Goal: Transaction & Acquisition: Purchase product/service

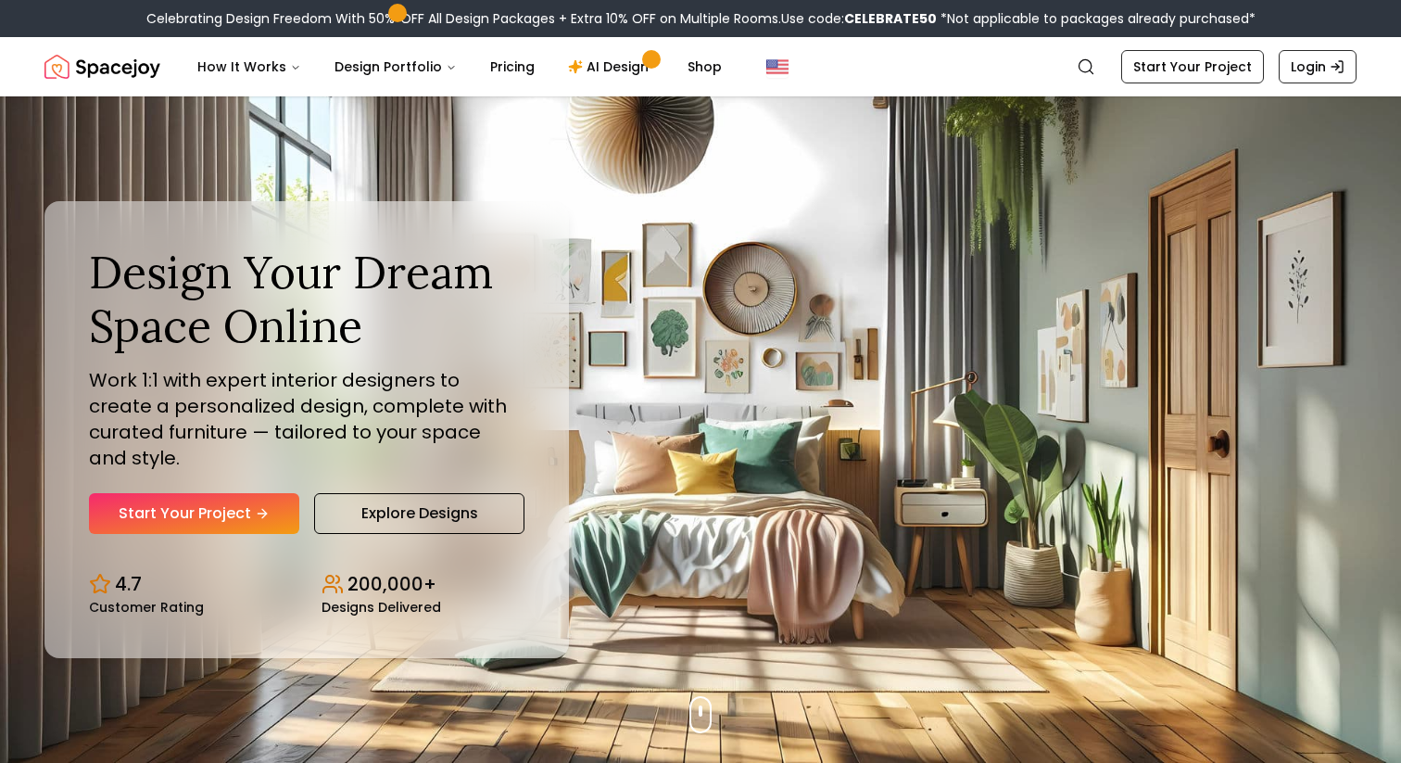
click at [309, 309] on h1 "Design Your Dream Space Online" at bounding box center [307, 299] width 436 height 107
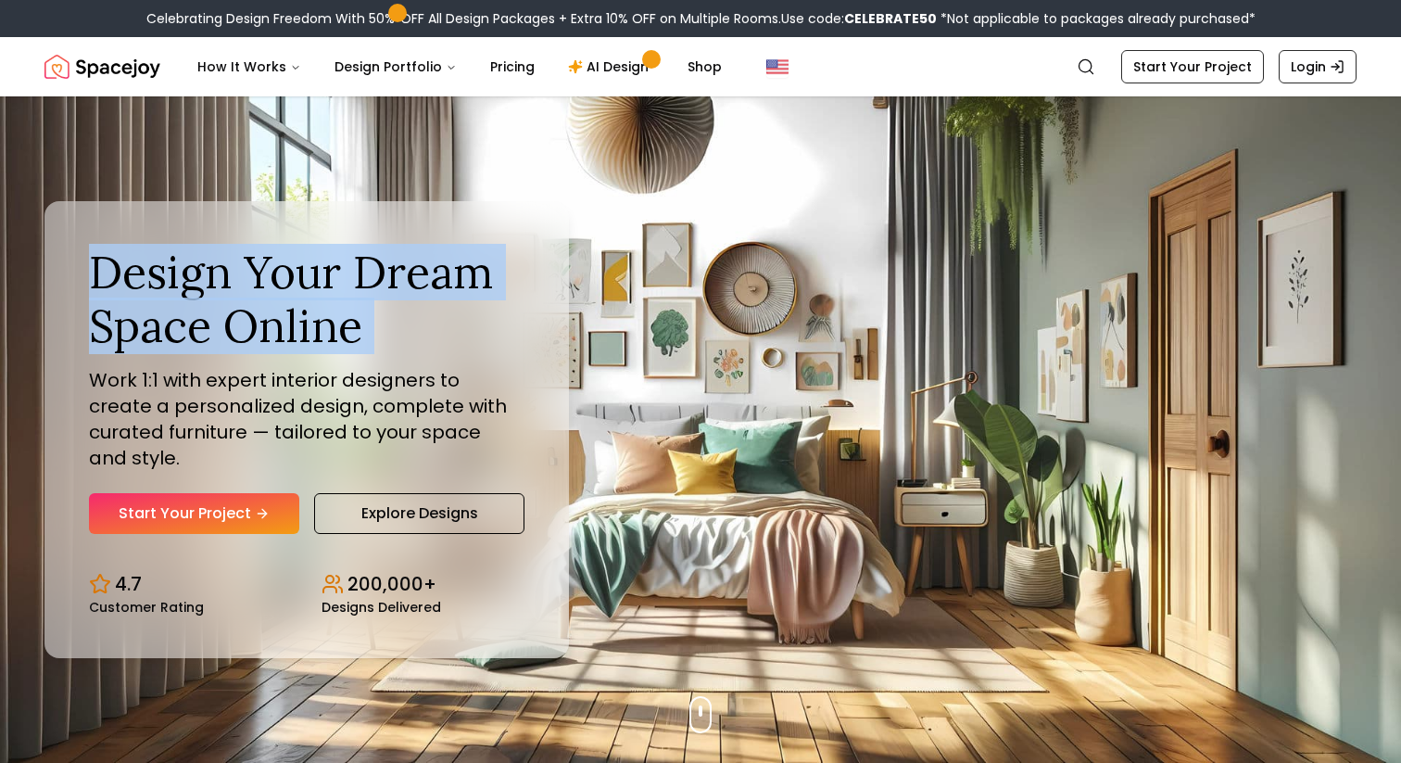
drag, startPoint x: 309, startPoint y: 309, endPoint x: 343, endPoint y: 243, distance: 74.2
click at [309, 310] on h1 "Design Your Dream Space Online" at bounding box center [307, 299] width 436 height 107
click at [345, 241] on div "Design Your Dream Space Online Work 1:1 with expert interior designers to creat…" at bounding box center [306, 429] width 524 height 457
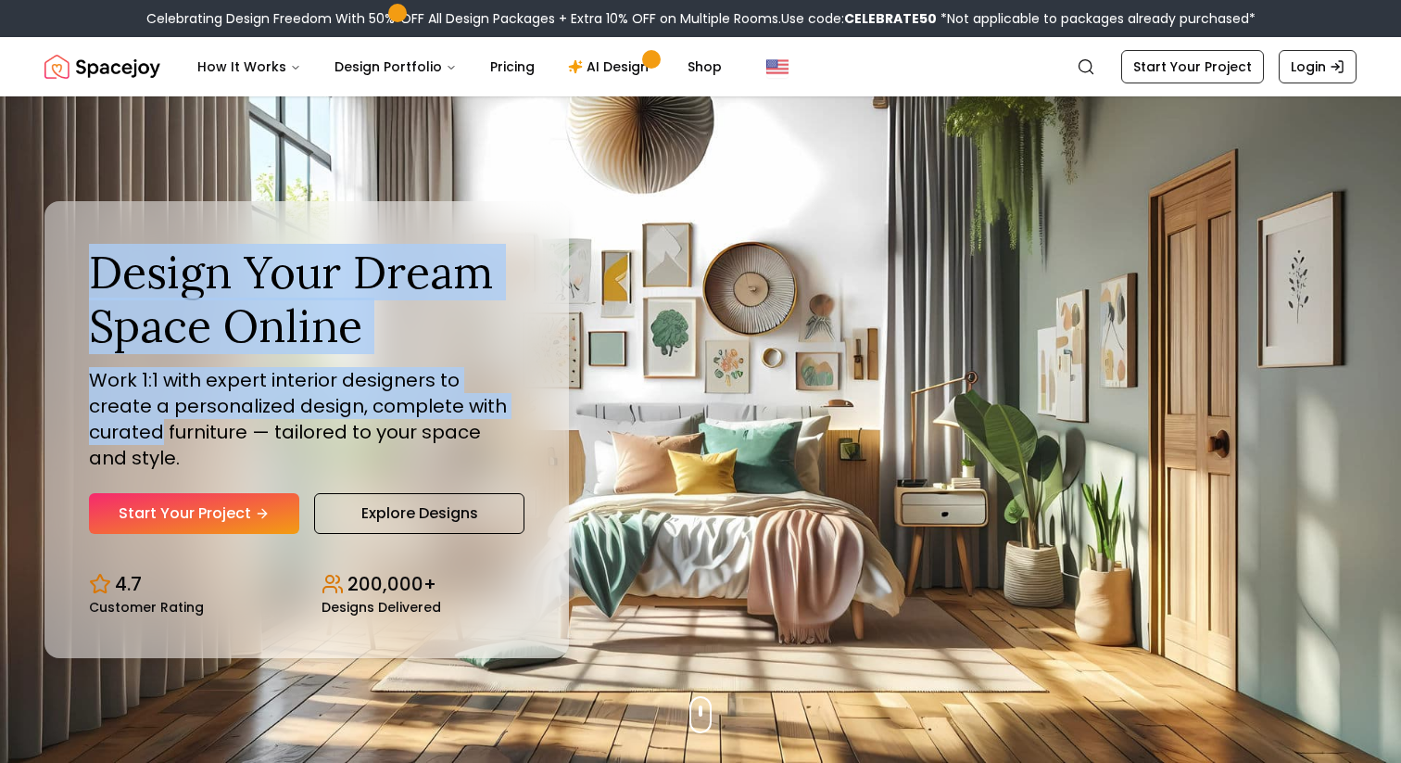
drag, startPoint x: 345, startPoint y: 241, endPoint x: 508, endPoint y: 472, distance: 282.5
click at [508, 472] on div "Design Your Dream Space Online Work 1:1 with expert interior designers to creat…" at bounding box center [306, 429] width 524 height 457
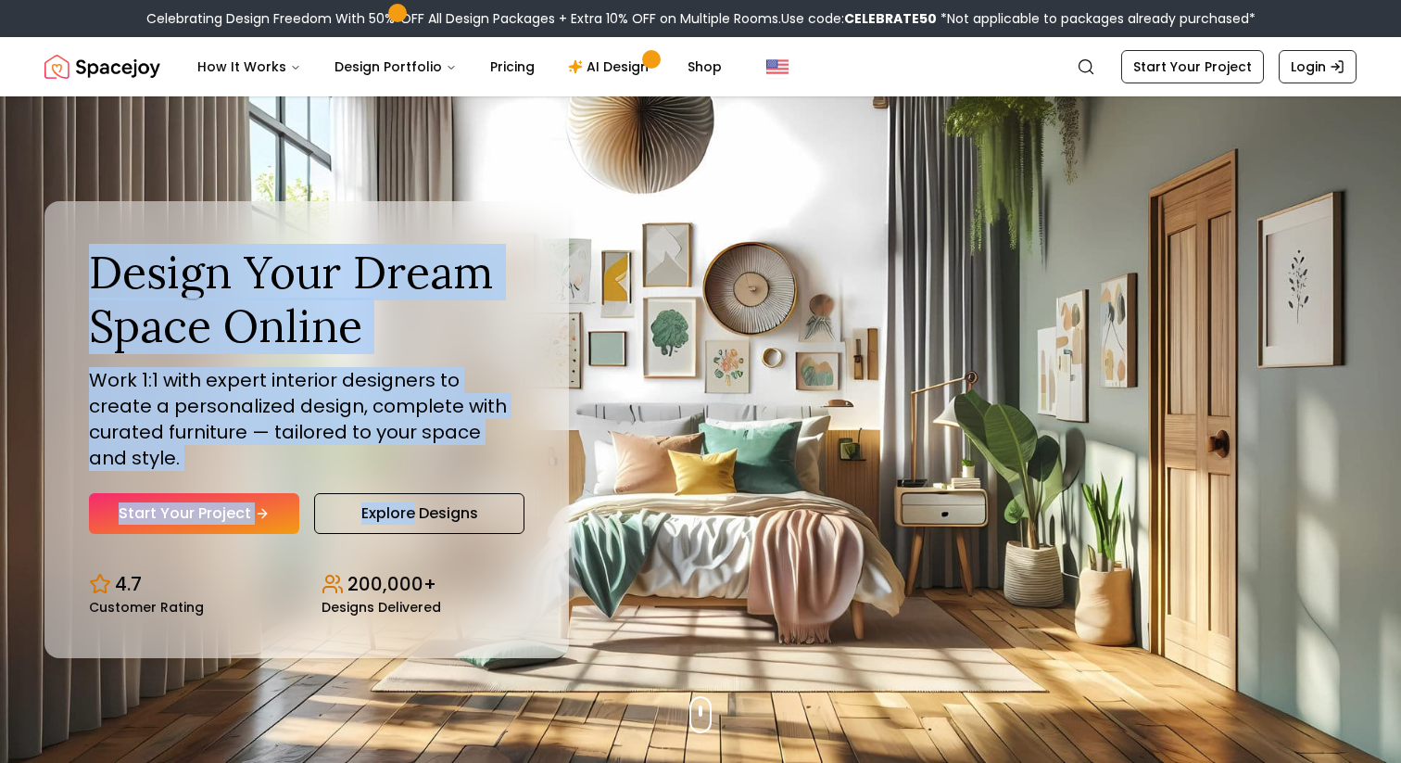
click at [490, 444] on p "Work 1:1 with expert interior designers to create a personalized design, comple…" at bounding box center [307, 419] width 436 height 104
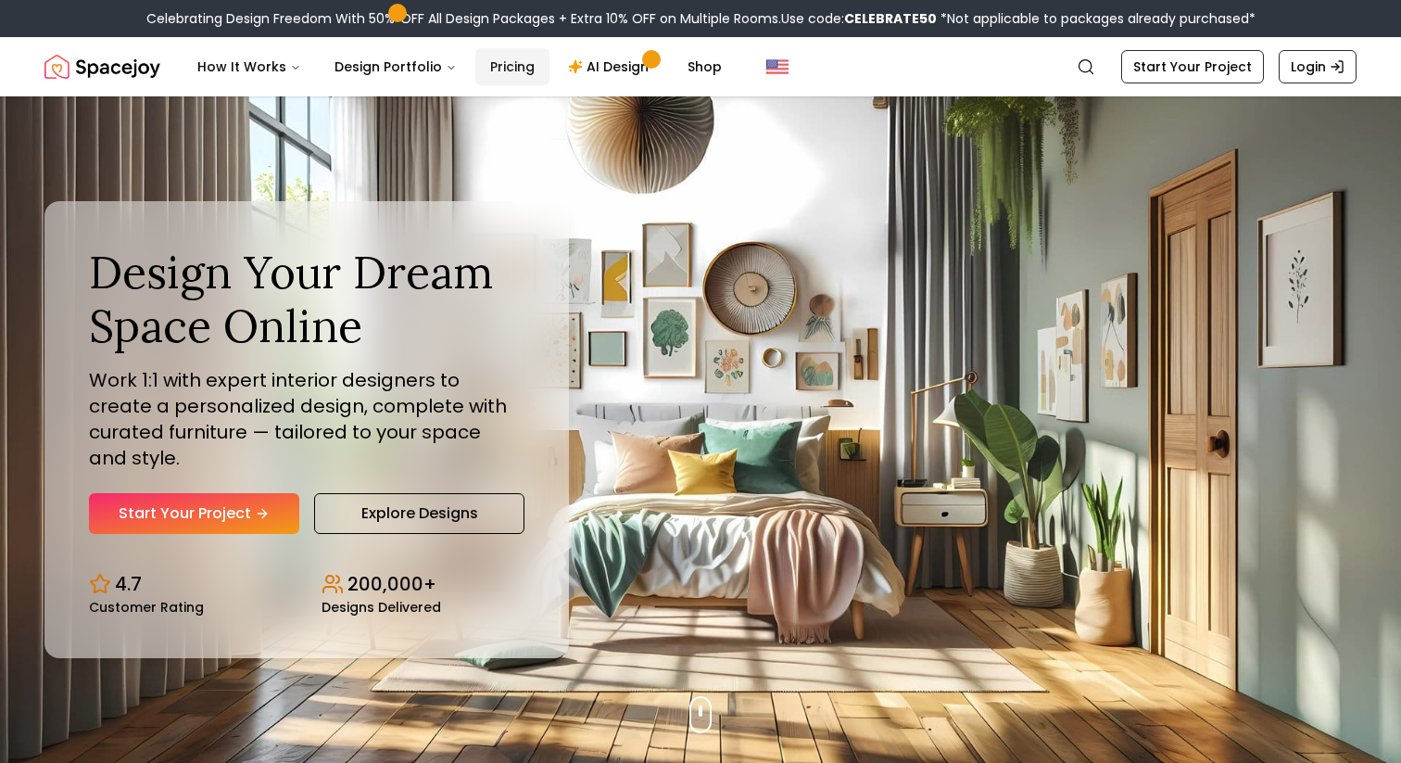
click at [503, 69] on link "Pricing" at bounding box center [512, 66] width 74 height 37
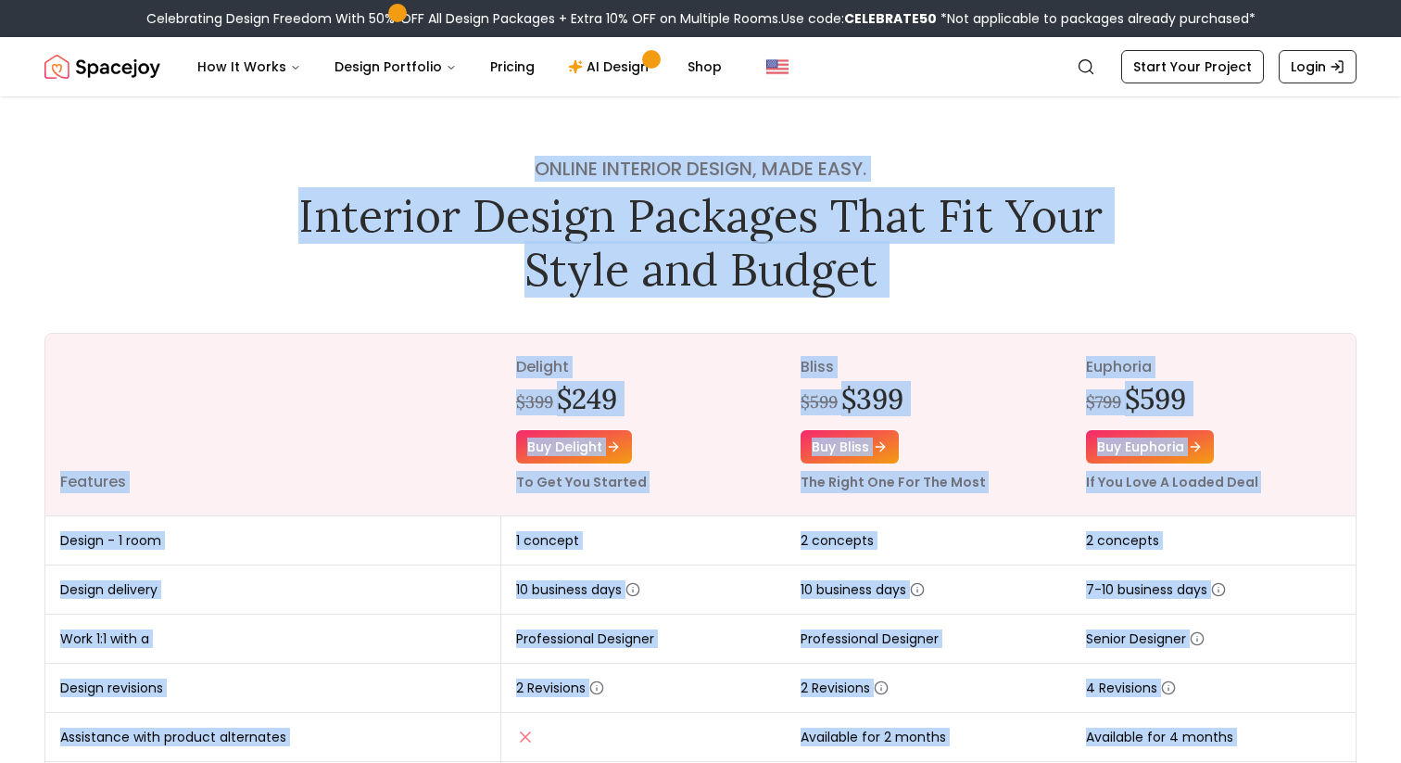
drag, startPoint x: 840, startPoint y: 182, endPoint x: 901, endPoint y: 309, distance: 141.7
click at [901, 309] on div "Online interior design, made easy. Interior Design Packages That Fit Your Style…" at bounding box center [700, 702] width 1401 height 1212
click at [898, 283] on h1 "Interior Design Packages That Fit Your Style and Budget" at bounding box center [700, 242] width 830 height 107
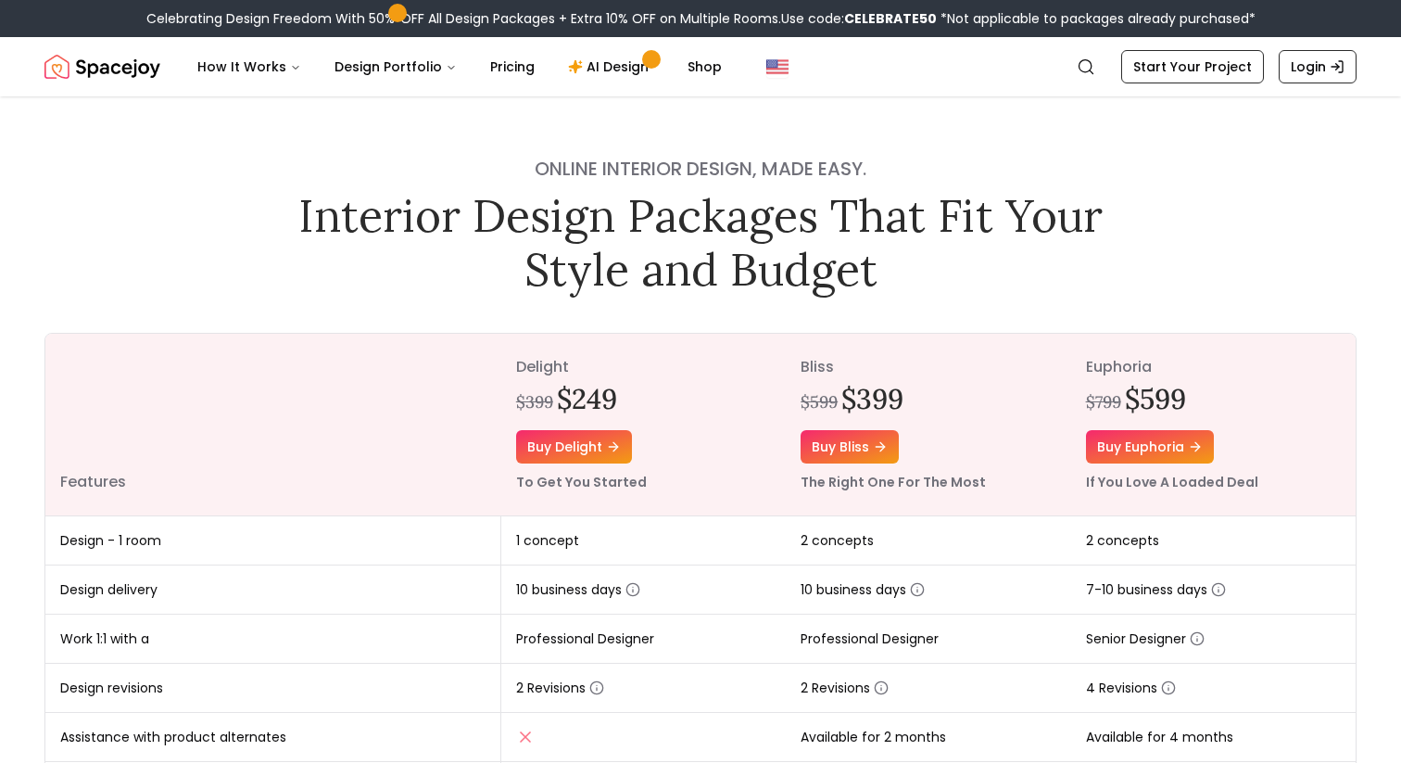
click at [898, 283] on h1 "Interior Design Packages That Fit Your Style and Budget" at bounding box center [700, 242] width 830 height 107
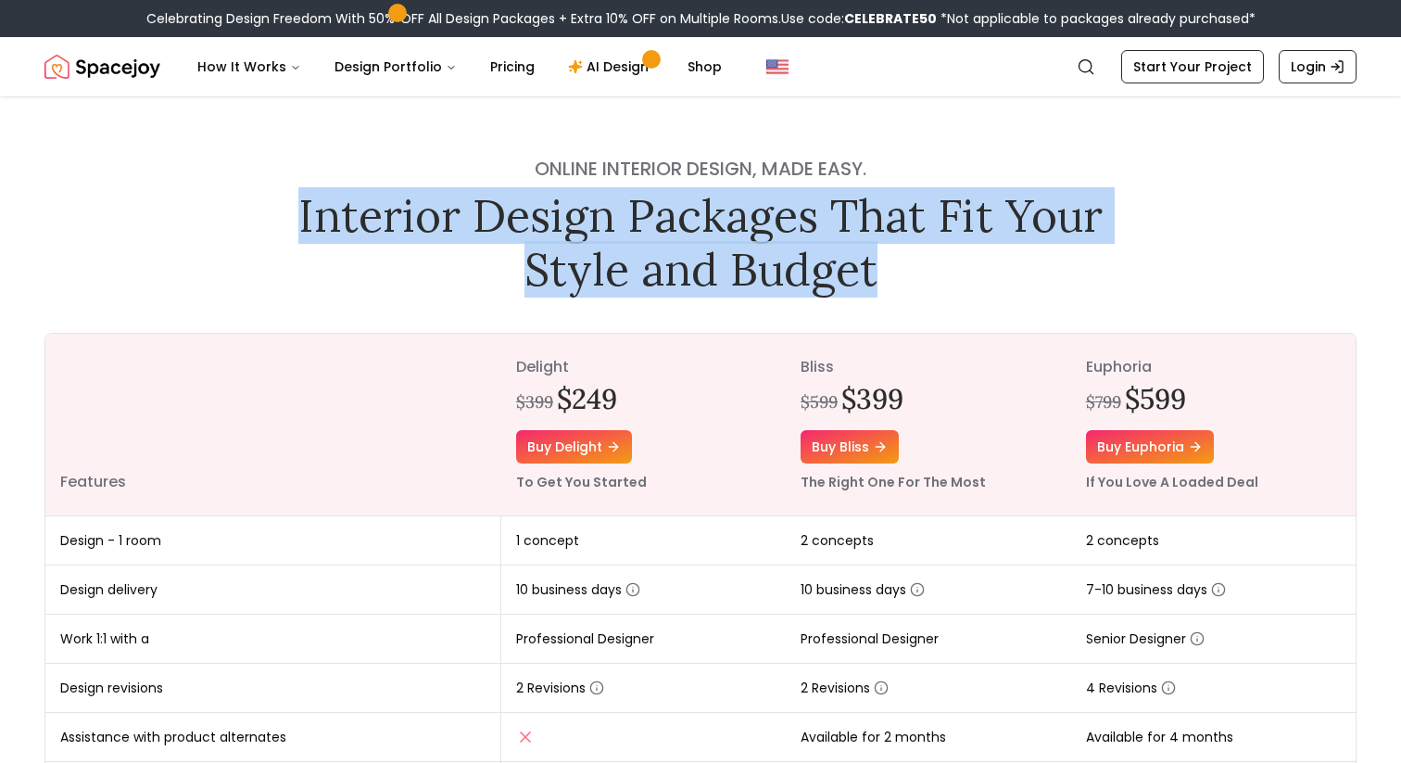
drag, startPoint x: 898, startPoint y: 283, endPoint x: 964, endPoint y: 151, distance: 147.1
click at [969, 180] on div "Online interior design, made easy. Interior Design Packages That Fit Your Style…" at bounding box center [700, 226] width 830 height 140
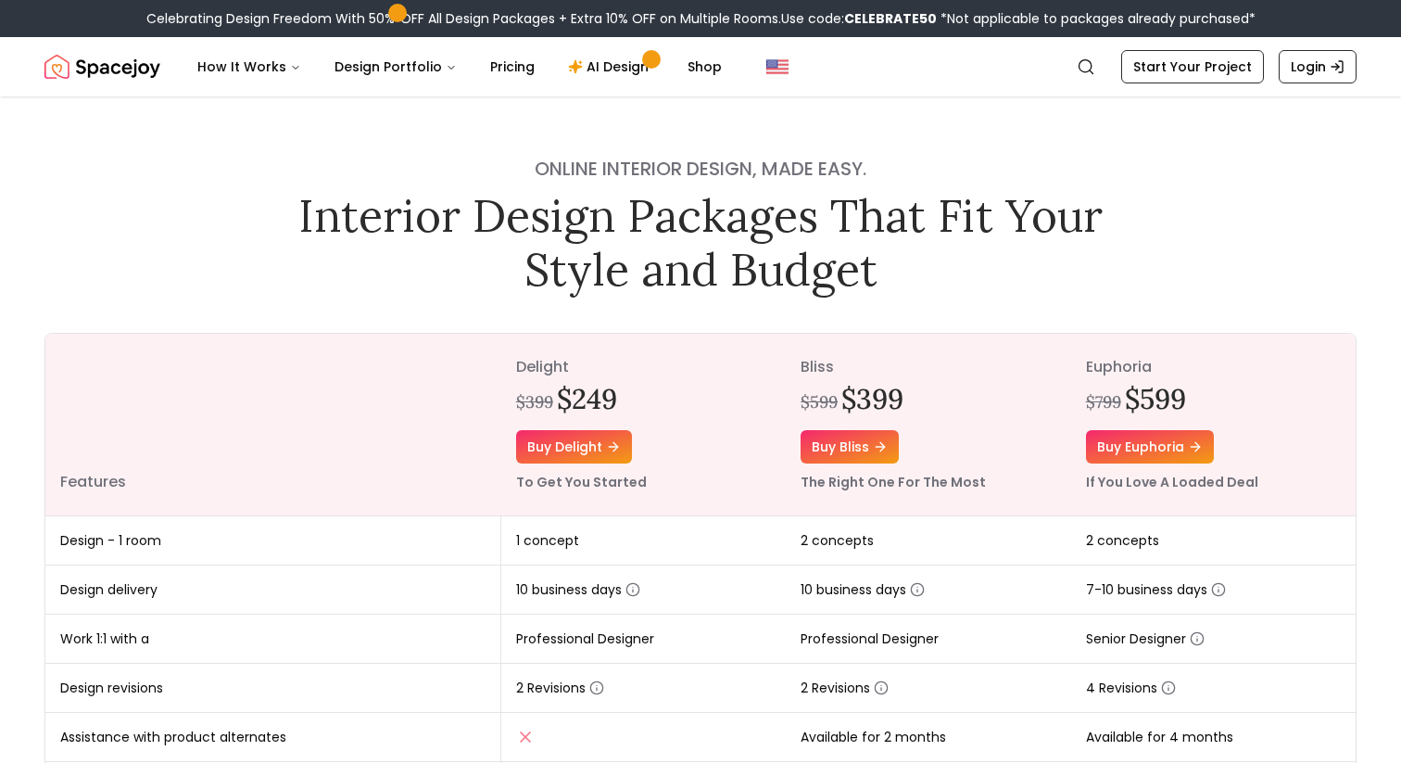
click at [964, 151] on div "Online interior design, made easy. Interior Design Packages That Fit Your Style…" at bounding box center [700, 702] width 1401 height 1212
drag, startPoint x: 964, startPoint y: 151, endPoint x: 964, endPoint y: 279, distance: 127.9
click at [964, 163] on div "Online interior design, made easy. Interior Design Packages That Fit Your Style…" at bounding box center [700, 702] width 1401 height 1212
click at [964, 279] on h1 "Interior Design Packages That Fit Your Style and Budget" at bounding box center [700, 242] width 830 height 107
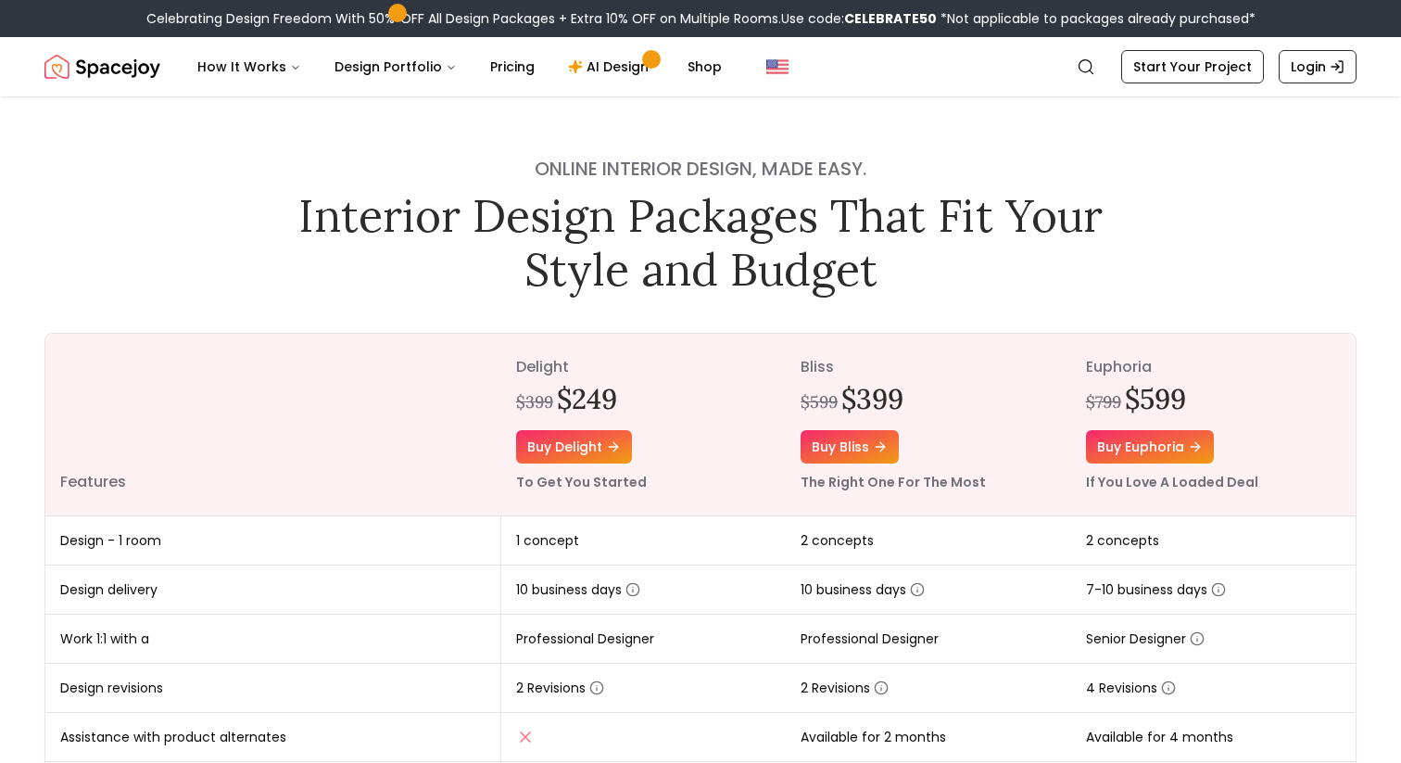
click at [964, 279] on h1 "Interior Design Packages That Fit Your Style and Budget" at bounding box center [700, 242] width 830 height 107
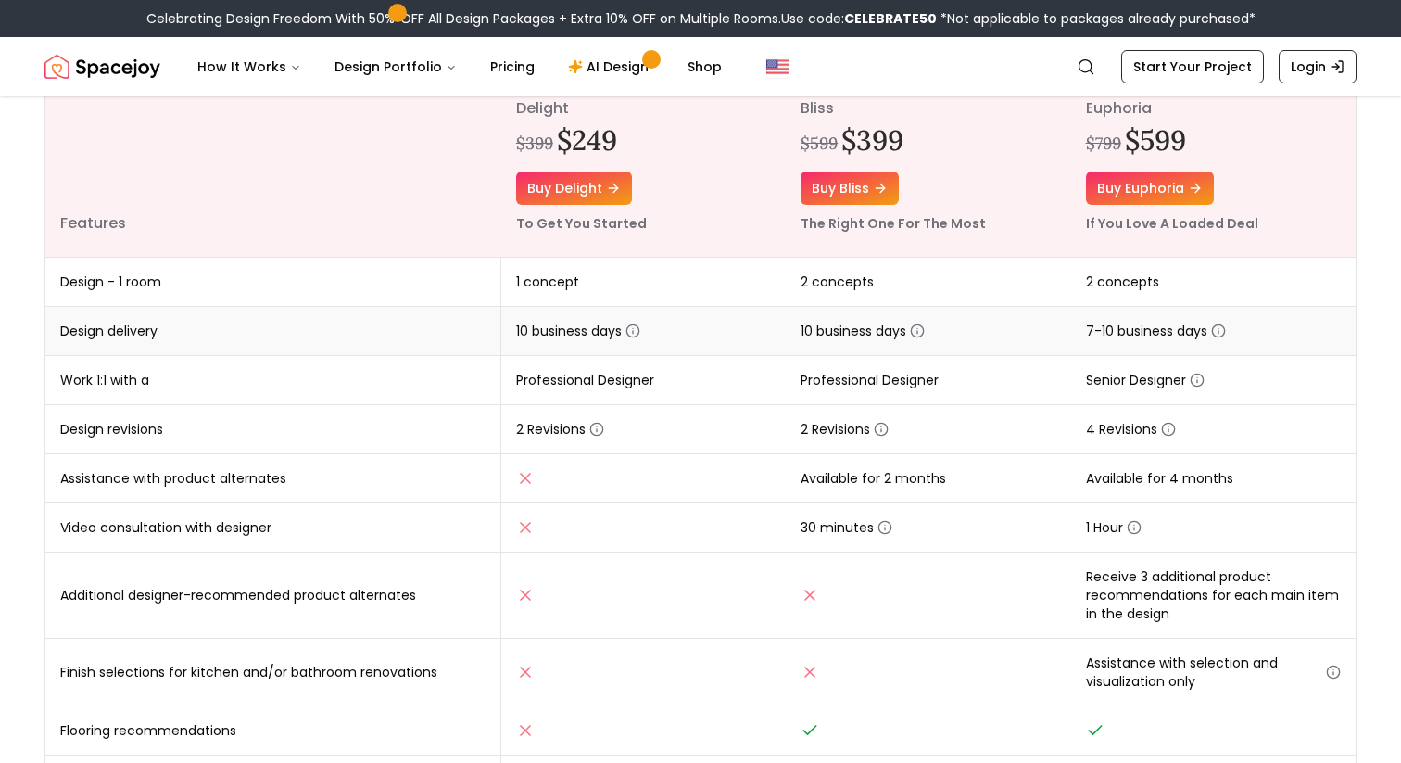
scroll to position [306, 0]
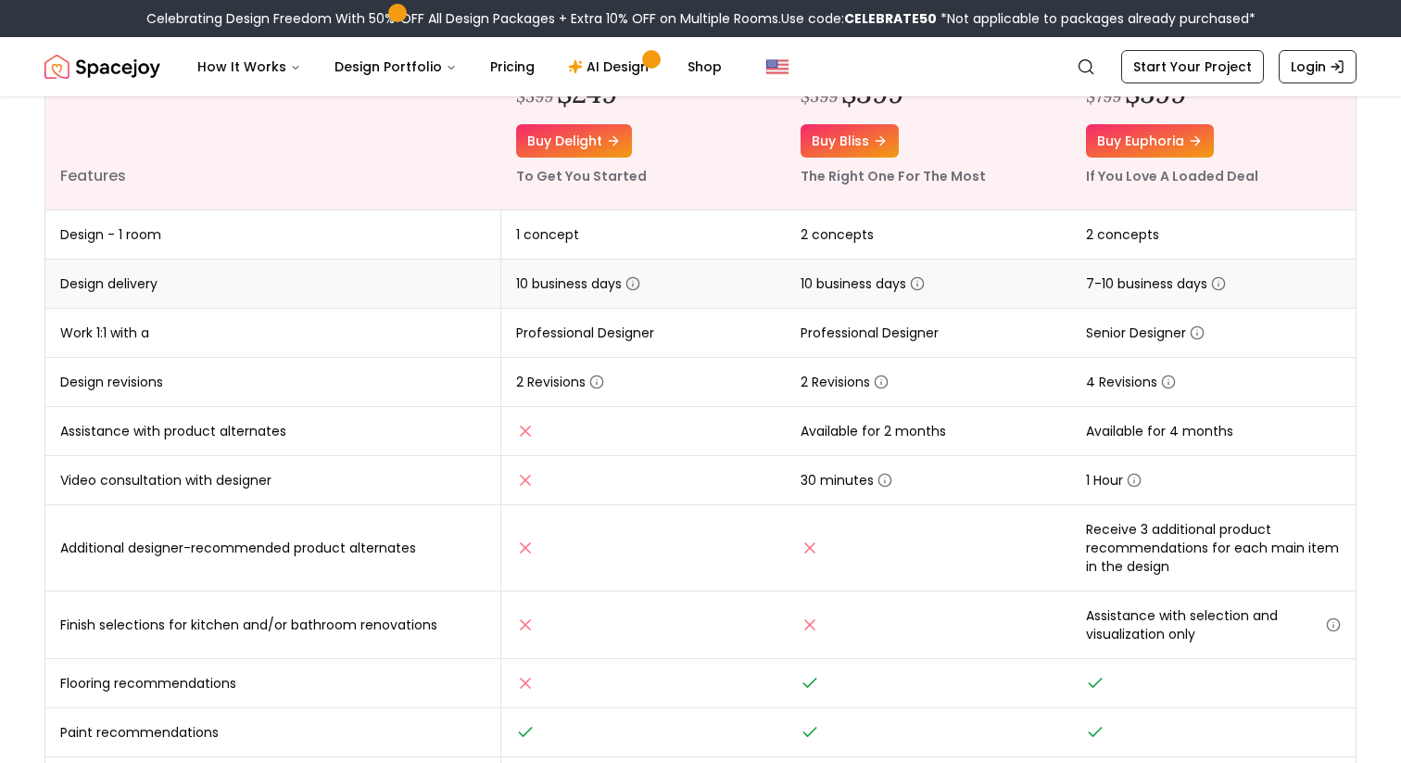
click at [638, 279] on circle "button" at bounding box center [633, 284] width 12 height 12
click at [591, 388] on icon "button" at bounding box center [596, 381] width 15 height 15
click at [597, 386] on icon "button" at bounding box center [596, 381] width 15 height 15
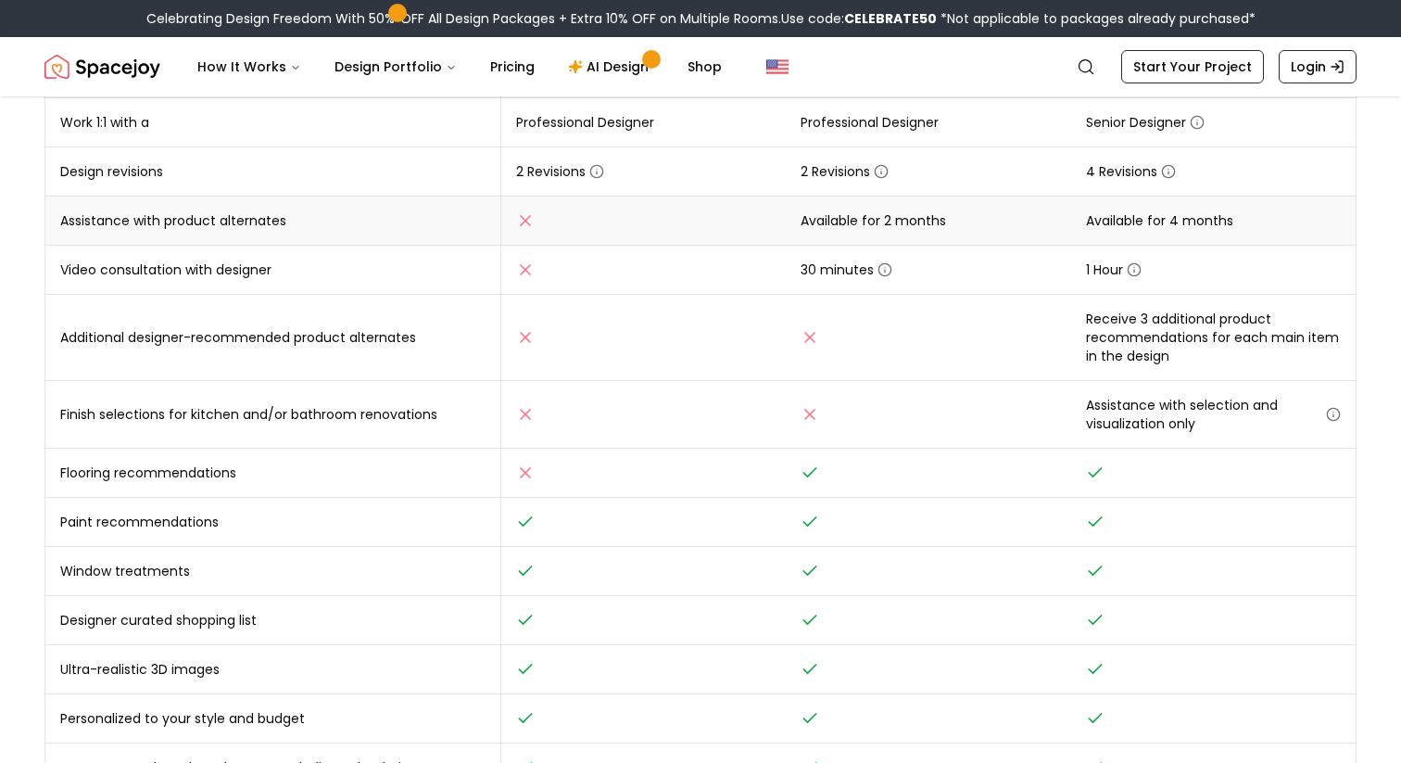
scroll to position [519, 0]
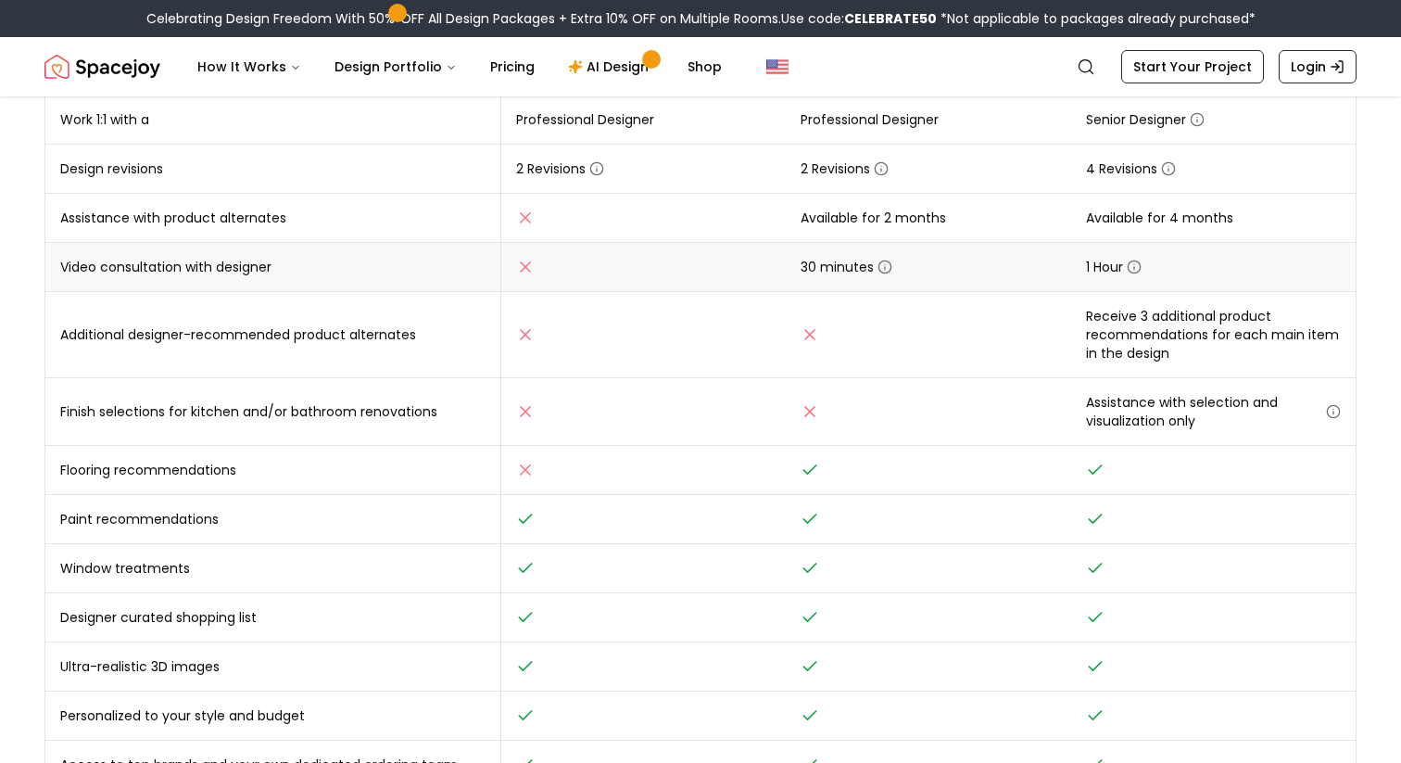
click at [890, 266] on circle "button" at bounding box center [885, 267] width 12 height 12
click at [1127, 258] on span "1 Hour" at bounding box center [1114, 267] width 56 height 19
click at [1138, 270] on icon "button" at bounding box center [1134, 266] width 15 height 15
drag, startPoint x: 1136, startPoint y: 301, endPoint x: 1173, endPoint y: 377, distance: 84.5
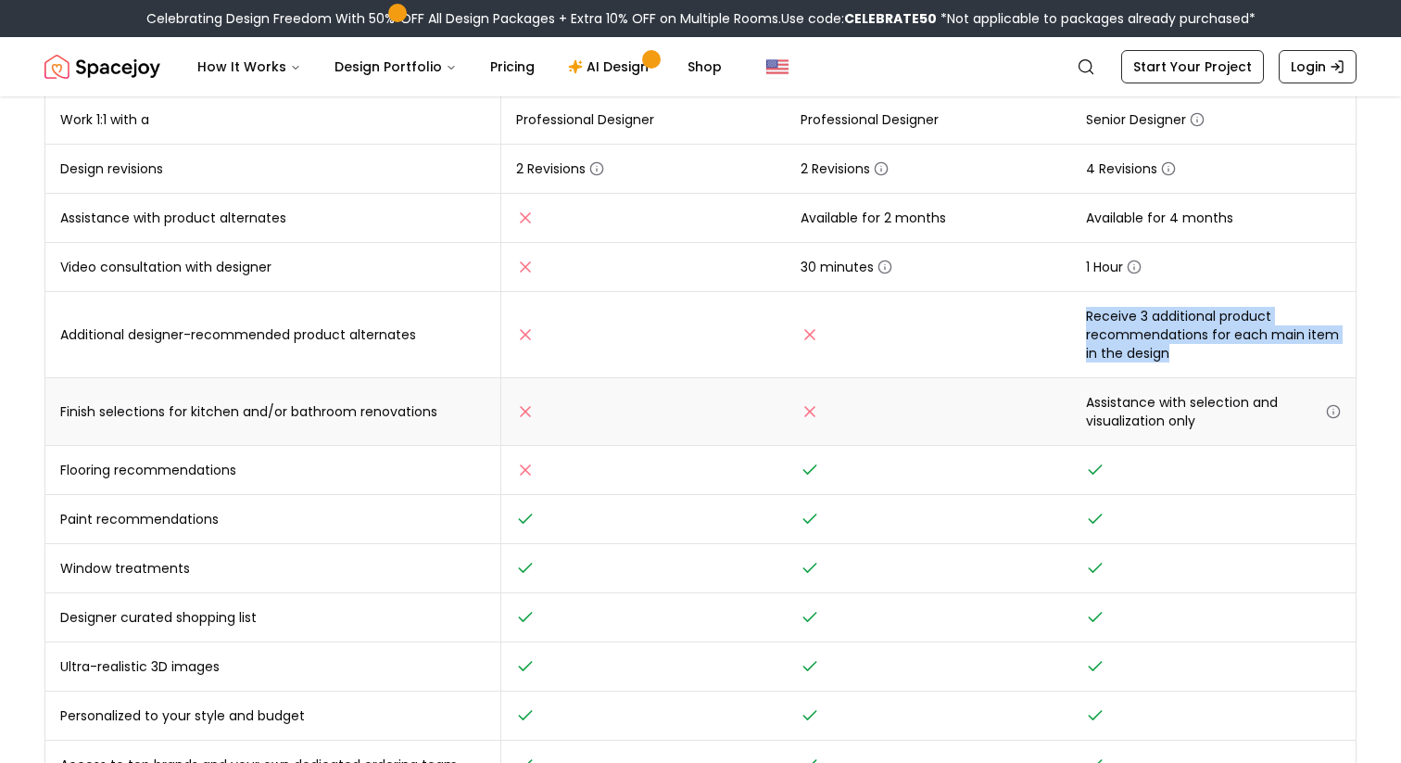
click at [1173, 377] on tbody "Design - 1 room 1 concept 2 concepts 2 concepts Design delivery 10 business day…" at bounding box center [700, 393] width 1310 height 792
click at [1173, 378] on td "Assistance with selection and visualization only" at bounding box center [1213, 412] width 284 height 68
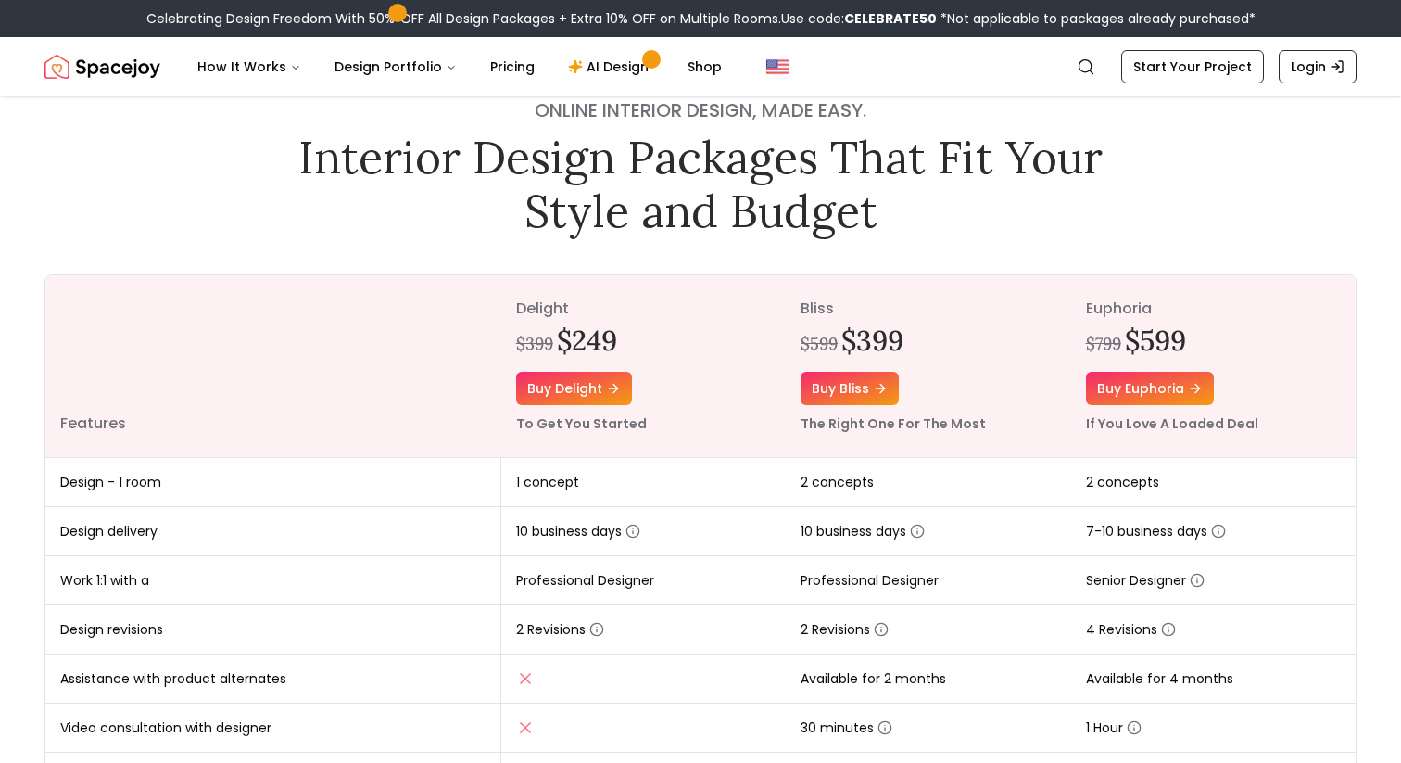
scroll to position [0, 0]
